Goal: Information Seeking & Learning: Learn about a topic

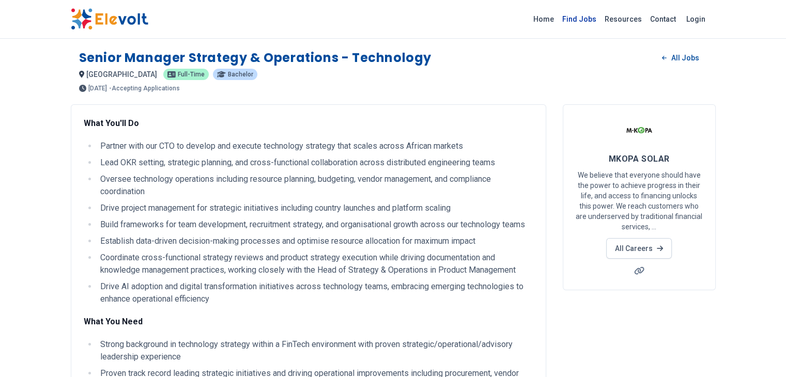
click at [601, 19] on link "Find Jobs" at bounding box center [579, 19] width 42 height 17
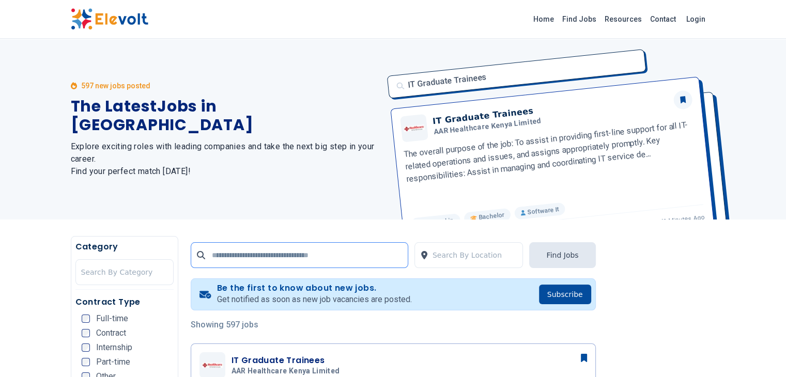
click at [218, 255] on input "text" at bounding box center [300, 255] width 218 height 26
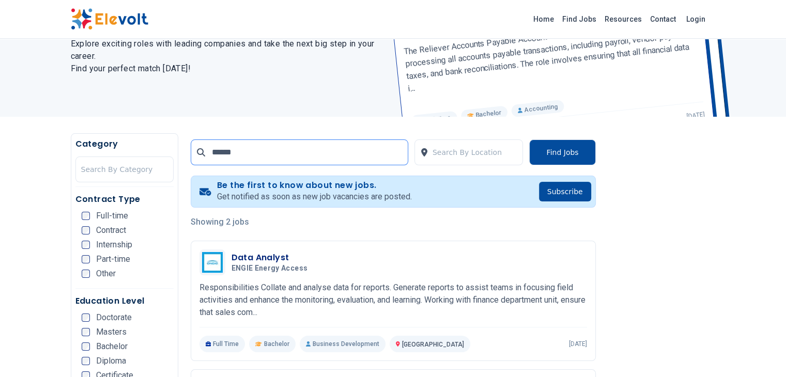
scroll to position [99, 0]
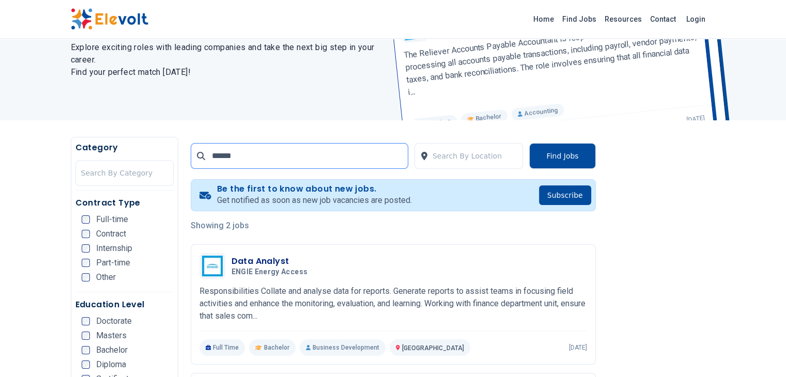
drag, startPoint x: 278, startPoint y: 157, endPoint x: 110, endPoint y: 149, distance: 168.7
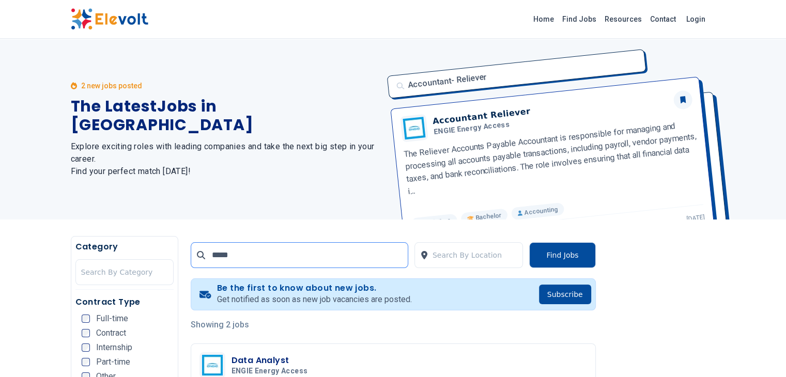
type input "*****"
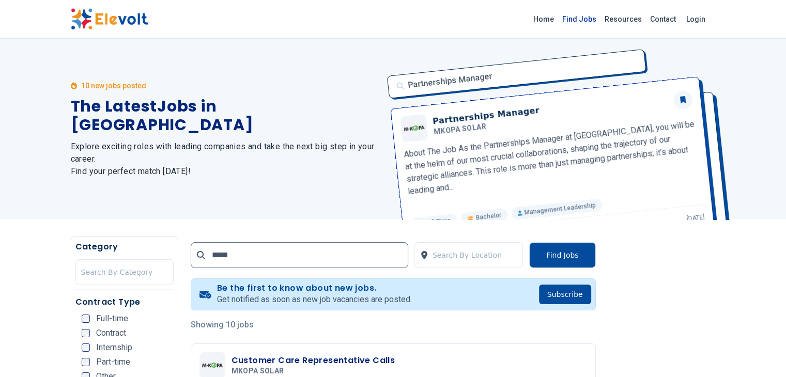
click at [601, 16] on link "Find Jobs" at bounding box center [579, 19] width 42 height 17
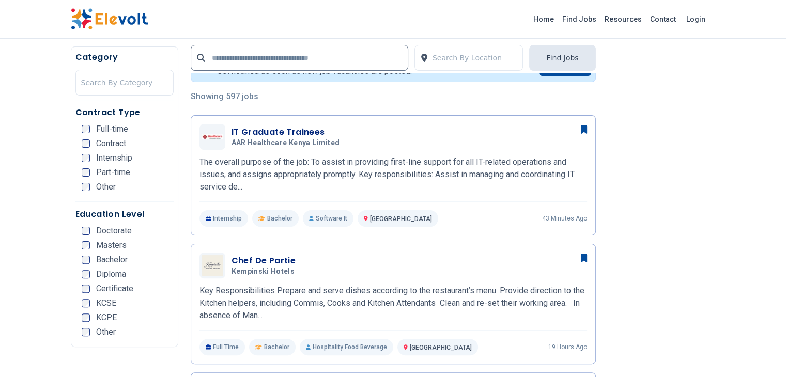
scroll to position [238, 0]
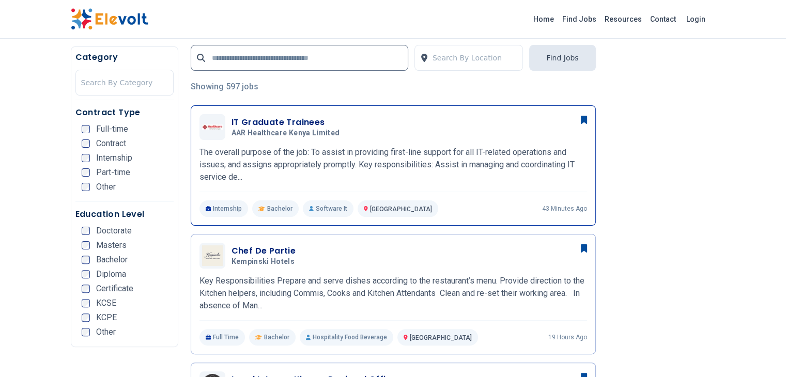
click at [250, 122] on h3 "IT Graduate Trainees" at bounding box center [288, 122] width 113 height 12
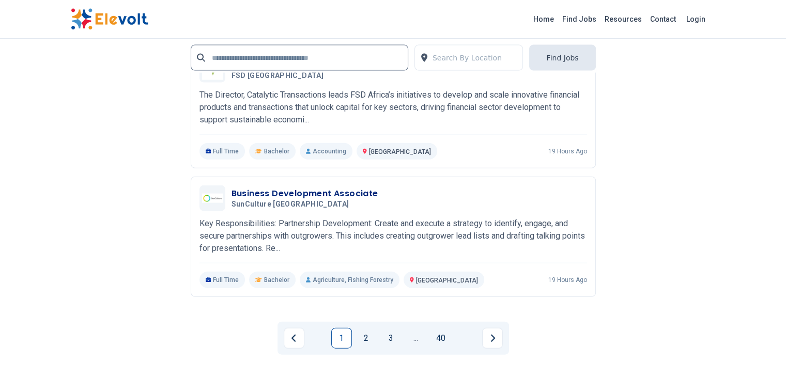
scroll to position [2348, 0]
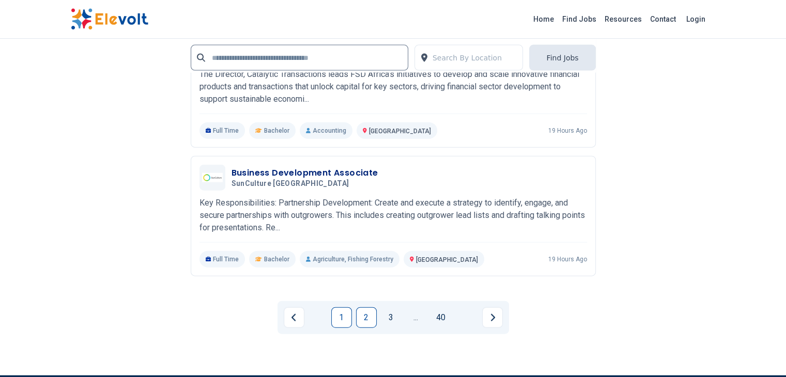
click at [367, 308] on link "2" at bounding box center [366, 318] width 21 height 21
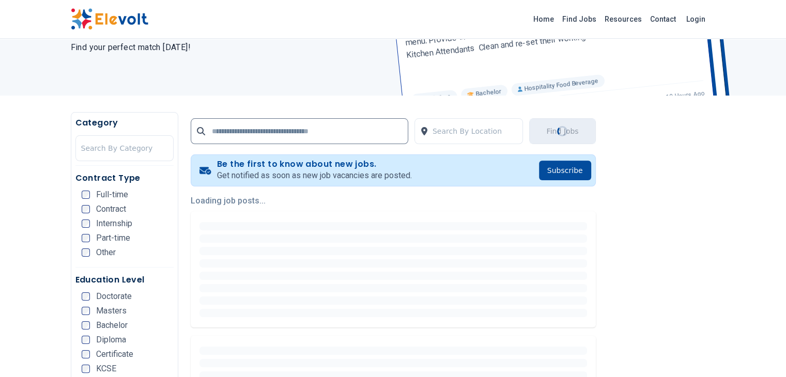
scroll to position [165, 0]
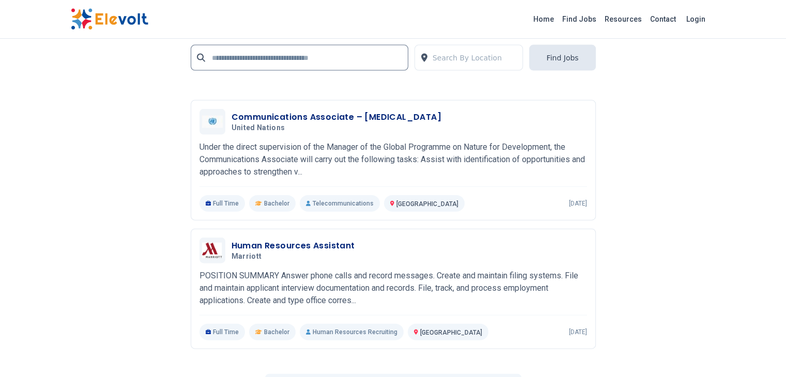
scroll to position [2192, 0]
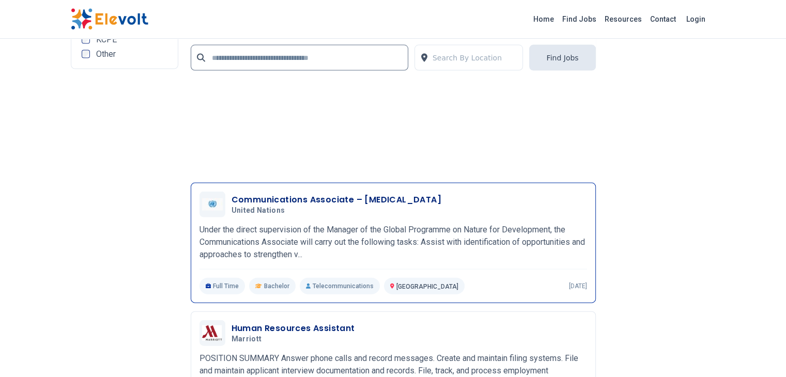
click at [301, 194] on h3 "Communications Associate – [MEDICAL_DATA]" at bounding box center [337, 200] width 210 height 12
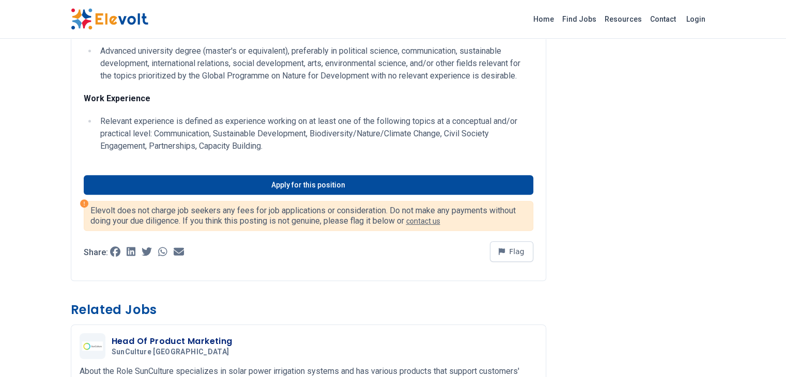
scroll to position [538, 0]
